Goal: Check status: Check status

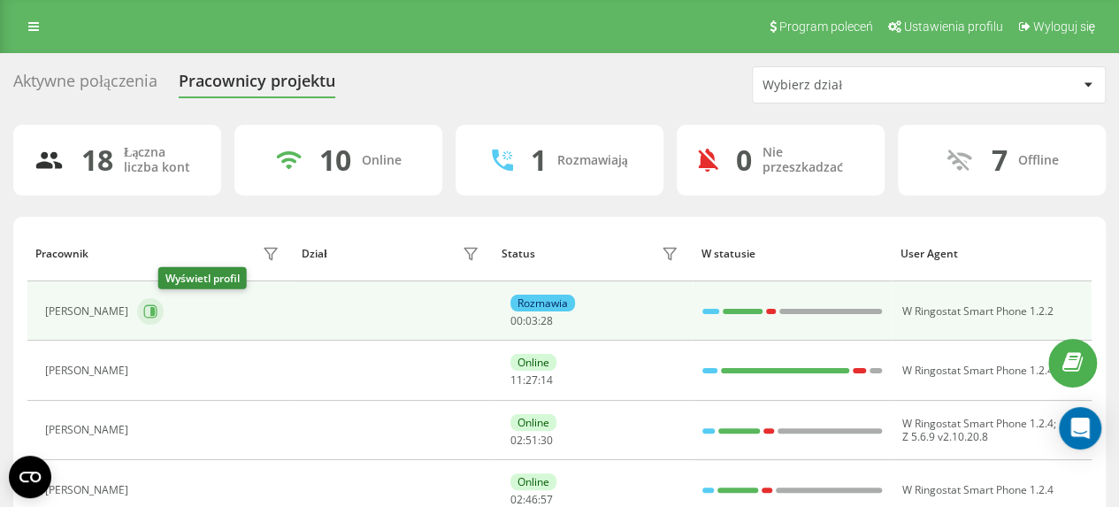
click at [155, 312] on icon at bounding box center [152, 311] width 4 height 9
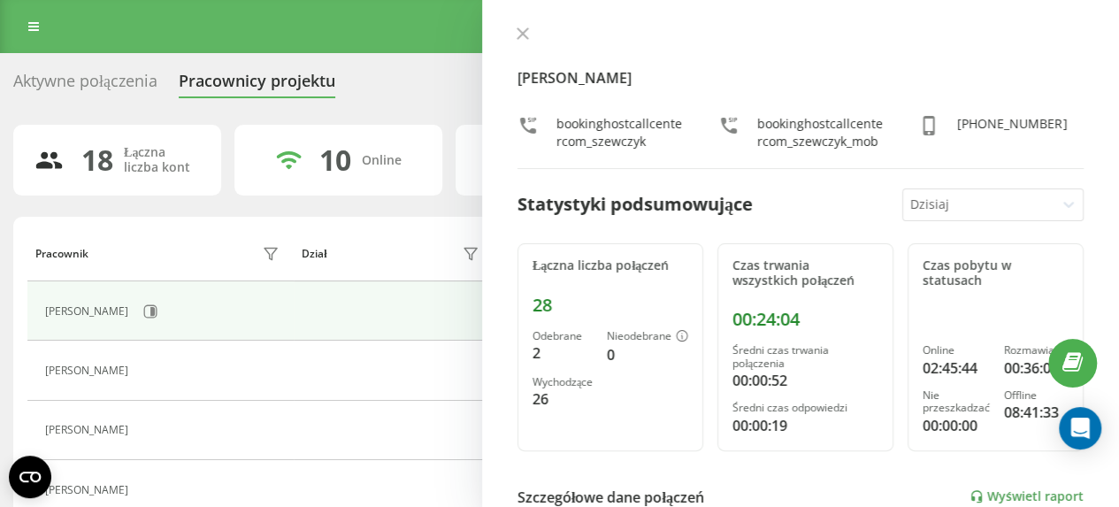
scroll to position [88, 0]
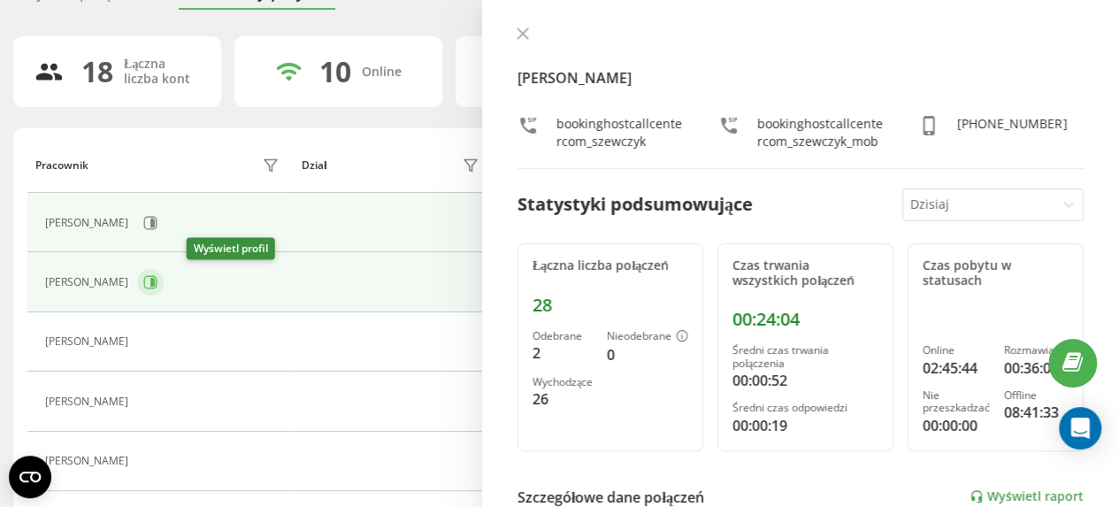
click at [157, 280] on icon at bounding box center [150, 282] width 14 height 14
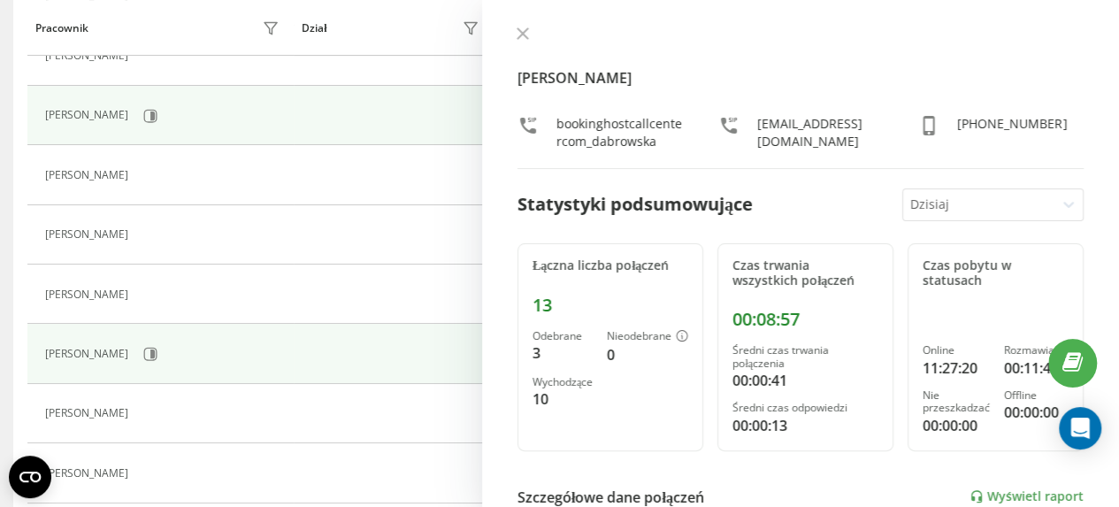
scroll to position [354, 0]
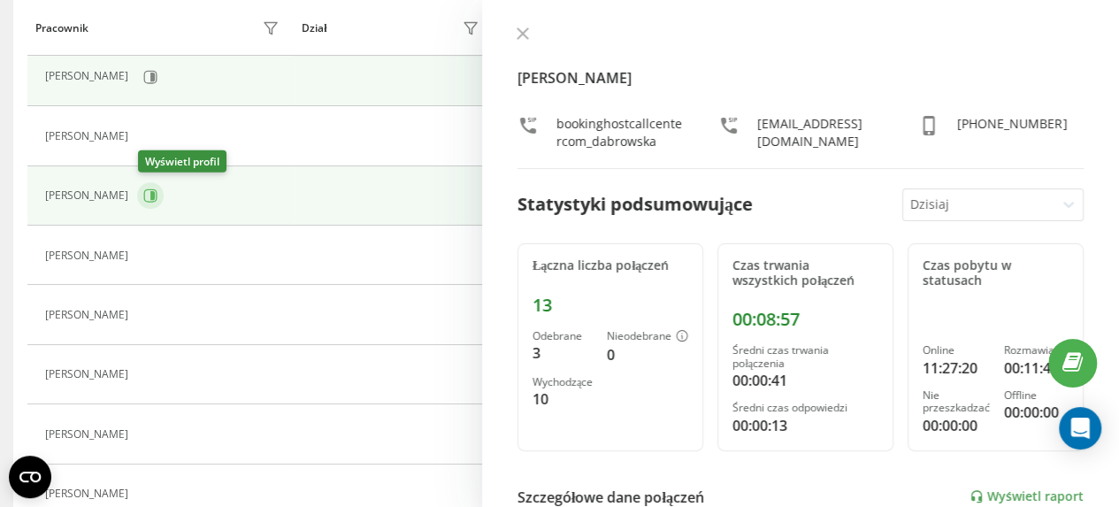
click at [153, 196] on icon at bounding box center [152, 195] width 4 height 9
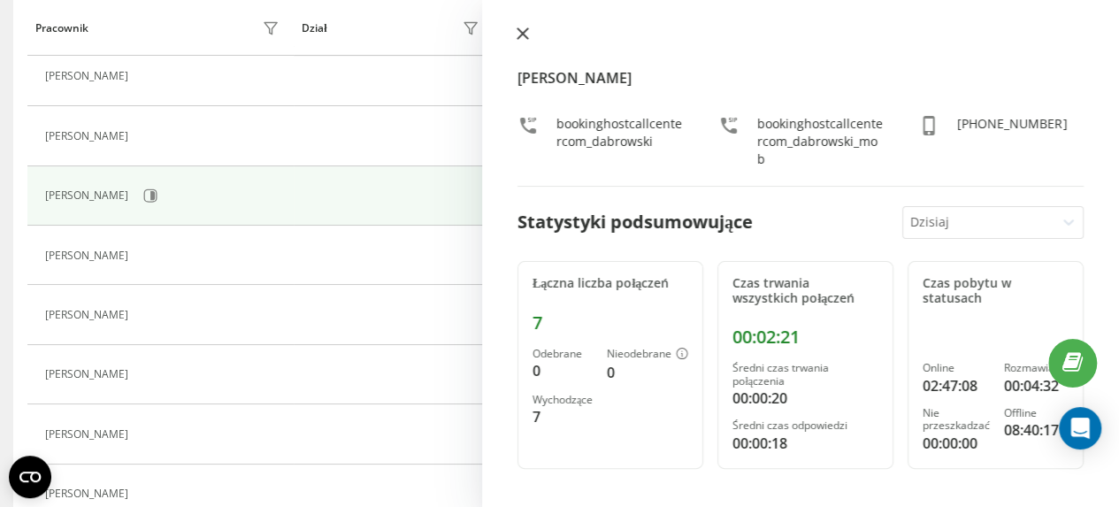
click at [523, 35] on icon at bounding box center [523, 33] width 11 height 11
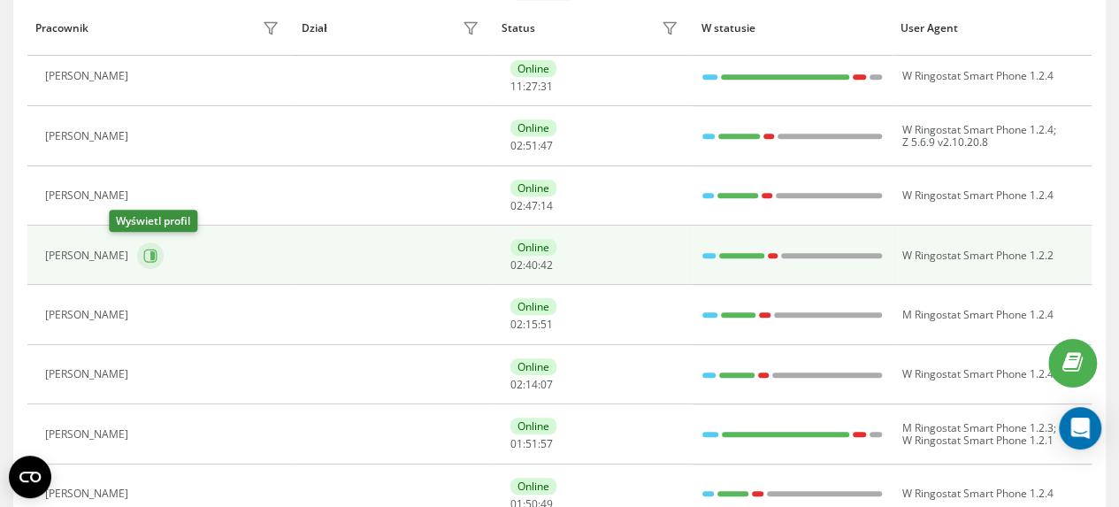
click at [150, 256] on icon at bounding box center [152, 255] width 4 height 9
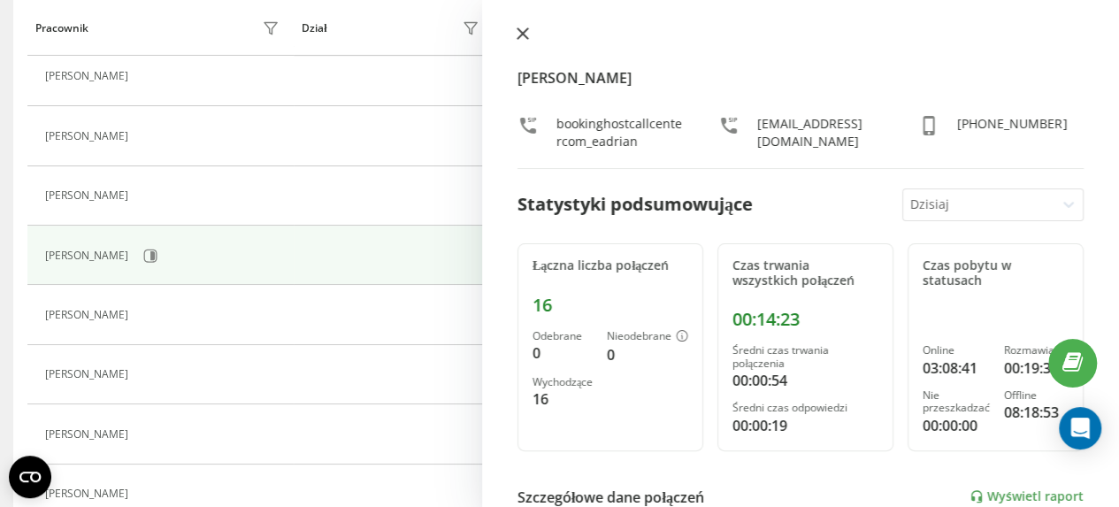
click at [521, 27] on icon at bounding box center [523, 33] width 12 height 12
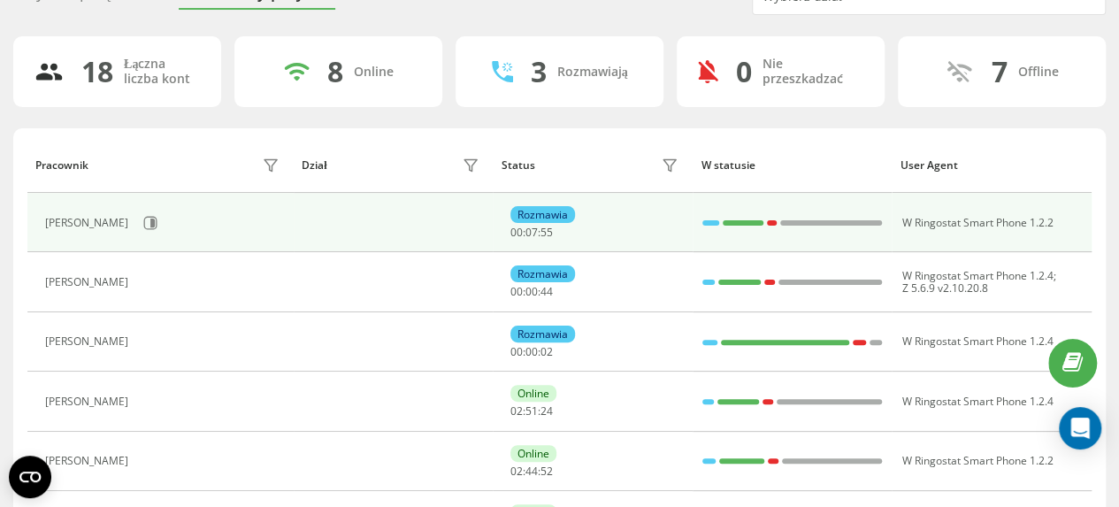
scroll to position [177, 0]
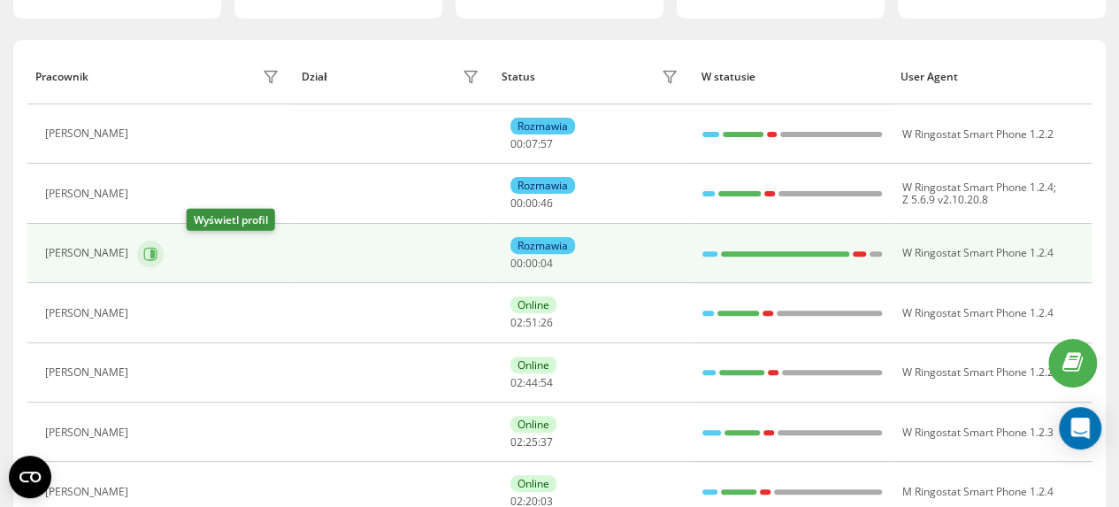
click at [155, 252] on icon at bounding box center [152, 253] width 4 height 9
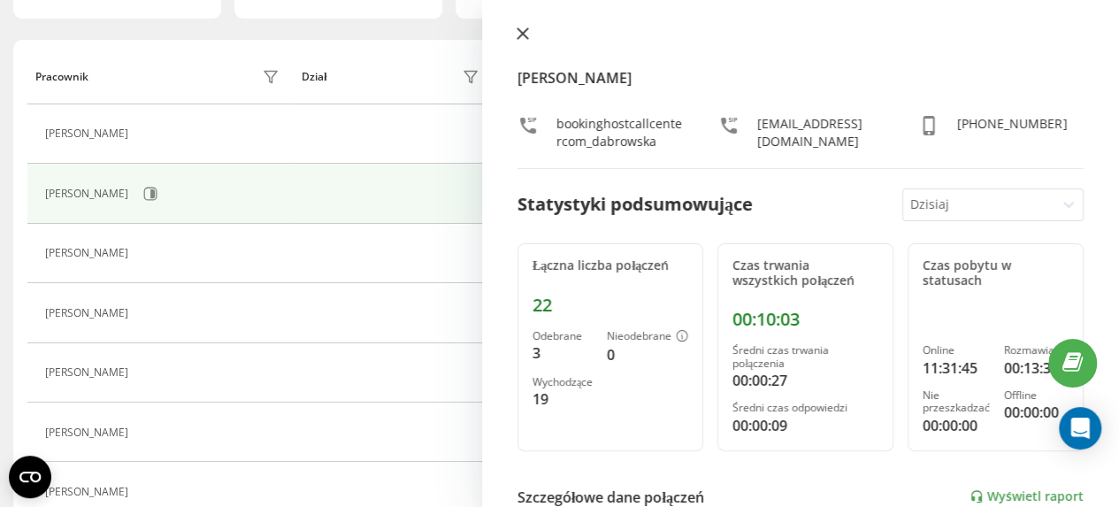
click at [522, 36] on icon at bounding box center [523, 33] width 12 height 12
